Goal: Task Accomplishment & Management: Use online tool/utility

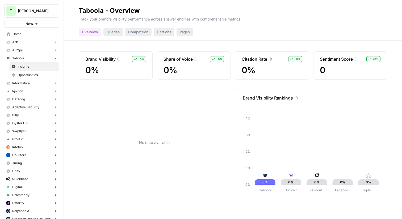
click at [18, 34] on span "Home" at bounding box center [35, 34] width 44 height 5
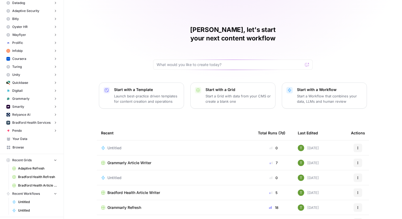
scroll to position [124, 0]
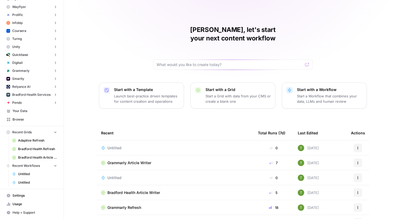
click at [56, 132] on icon "button" at bounding box center [55, 132] width 4 height 4
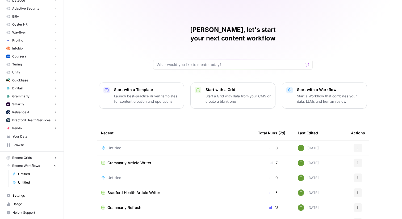
click at [55, 165] on icon "button" at bounding box center [55, 166] width 4 height 4
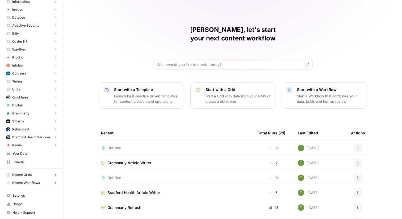
scroll to position [65, 0]
click at [17, 163] on span "Browse" at bounding box center [35, 162] width 44 height 5
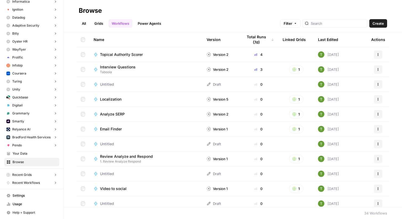
click at [83, 19] on div "All Grids Workflows Power Agents Filter Create" at bounding box center [233, 21] width 309 height 13
click at [81, 25] on link "All" at bounding box center [84, 23] width 10 height 9
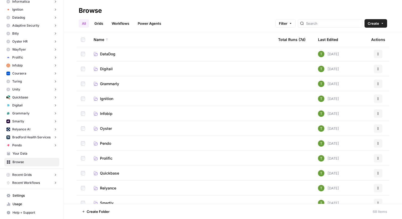
scroll to position [76, 0]
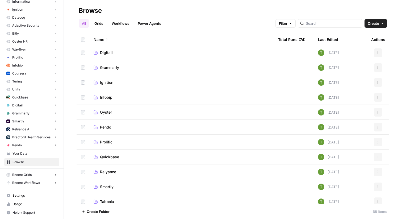
click at [107, 142] on span "Prolific" at bounding box center [106, 141] width 13 height 5
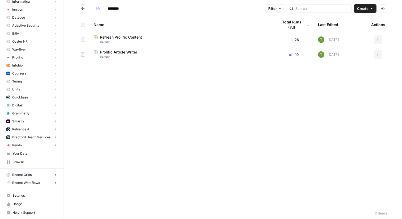
click at [126, 39] on span "Refresh Prolific Content" at bounding box center [121, 37] width 42 height 5
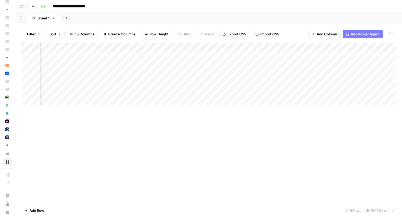
scroll to position [0, 678]
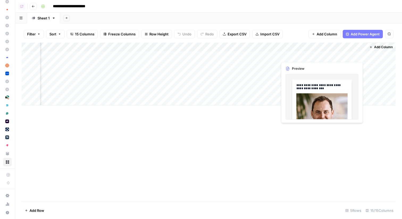
click at [353, 55] on div "Add Column" at bounding box center [209, 74] width 374 height 63
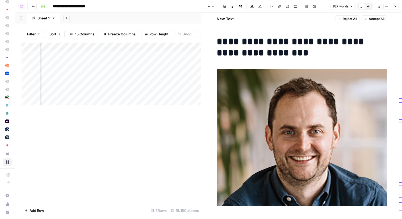
click at [397, 7] on icon "button" at bounding box center [395, 6] width 3 height 3
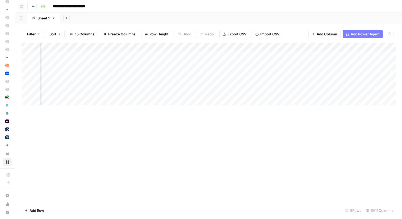
scroll to position [0, 50]
click at [32, 7] on icon "button" at bounding box center [33, 6] width 3 height 3
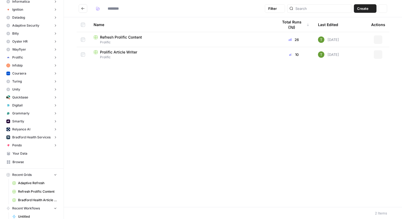
type input "********"
click at [132, 56] on span "Prolific" at bounding box center [182, 57] width 176 height 5
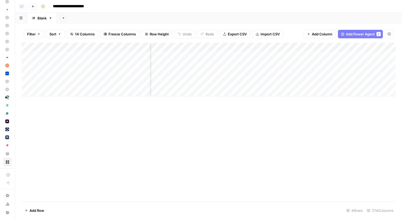
scroll to position [0, 175]
click at [361, 57] on div "Add Column" at bounding box center [209, 70] width 374 height 54
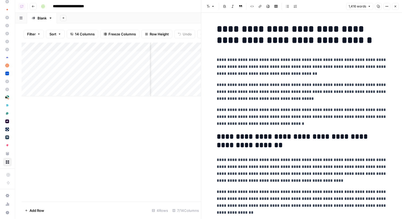
click at [396, 7] on icon "button" at bounding box center [395, 6] width 3 height 3
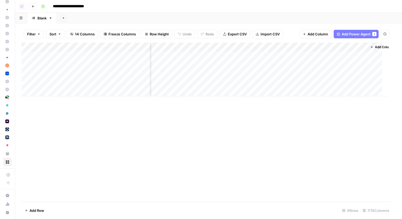
scroll to position [0, 168]
click at [32, 5] on icon "button" at bounding box center [33, 6] width 3 height 3
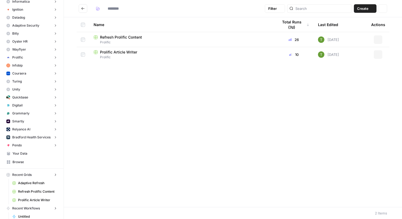
type input "********"
click at [12, 156] on link "Your Data" at bounding box center [31, 153] width 55 height 9
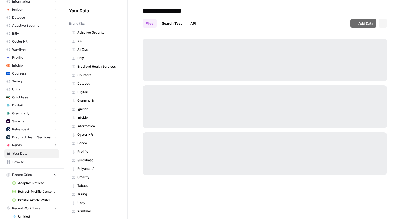
scroll to position [144, 0]
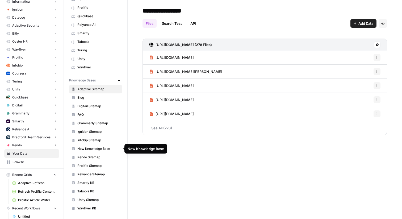
click at [84, 165] on span "Prolific Sitemap" at bounding box center [98, 165] width 42 height 5
